Goal: Task Accomplishment & Management: Manage account settings

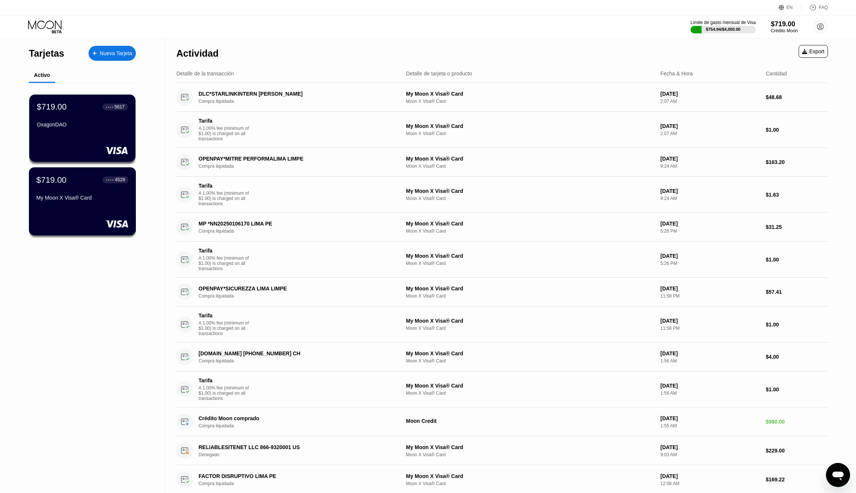
click at [105, 204] on div "My Moon X Visa® Card" at bounding box center [82, 199] width 92 height 9
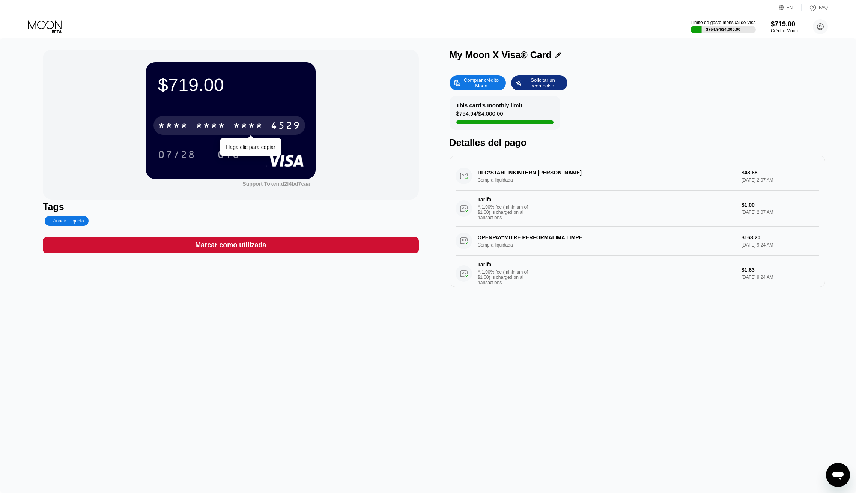
click at [256, 126] on div "* * * *" at bounding box center [248, 127] width 30 height 12
